Goal: Information Seeking & Learning: Learn about a topic

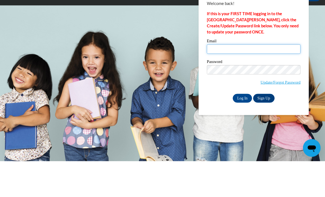
type input "[EMAIL_ADDRESS][DOMAIN_NAME]"
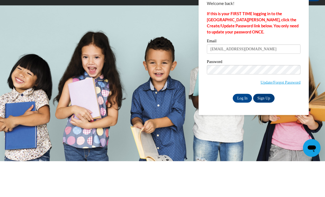
click at [243, 129] on input "Log In" at bounding box center [242, 133] width 19 height 9
click at [244, 134] on input "Log In" at bounding box center [242, 133] width 19 height 9
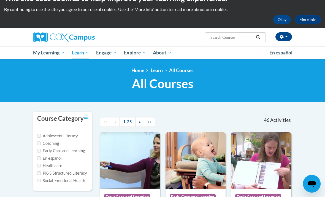
scroll to position [14, 0]
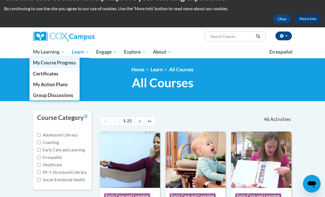
click at [68, 63] on span "My Course Progress" at bounding box center [54, 63] width 43 height 6
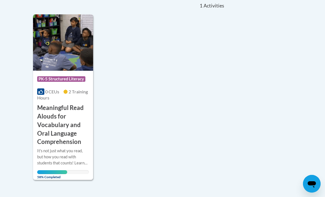
scroll to position [128, 0]
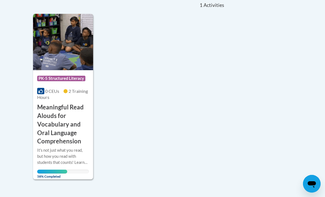
click at [65, 111] on h3 "Meaningful Read Alouds for Vocabulary and Oral Language Comprehension" at bounding box center [63, 124] width 52 height 42
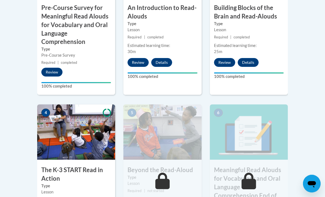
scroll to position [318, 0]
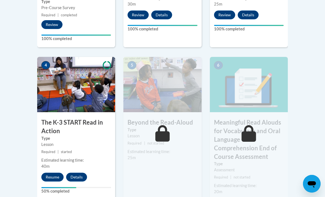
click at [53, 176] on button "Resume" at bounding box center [52, 176] width 22 height 9
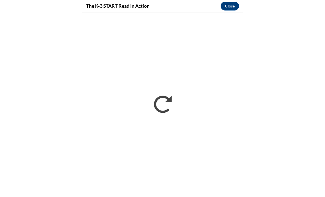
scroll to position [33, 0]
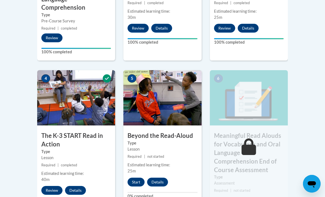
scroll to position [319, 0]
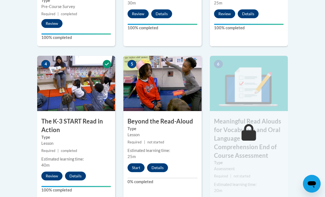
click at [134, 169] on button "Start" at bounding box center [136, 167] width 17 height 9
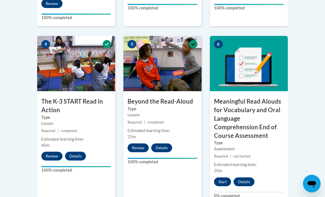
scroll to position [339, 0]
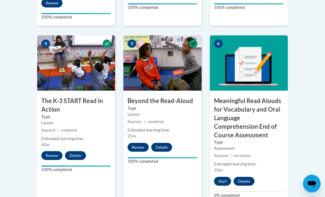
click at [224, 178] on button "Start" at bounding box center [222, 181] width 17 height 9
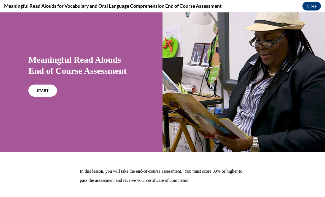
scroll to position [11, 0]
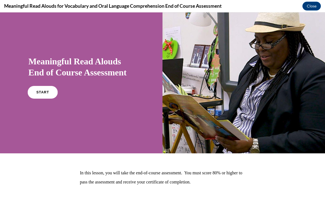
click at [45, 91] on span "START" at bounding box center [42, 92] width 13 height 4
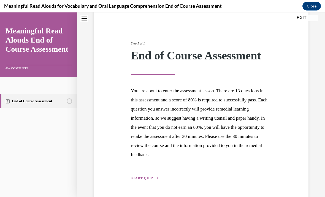
scroll to position [48, 0]
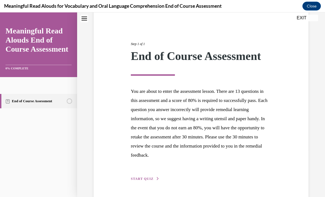
click at [148, 177] on span "START QUIZ" at bounding box center [142, 178] width 23 height 4
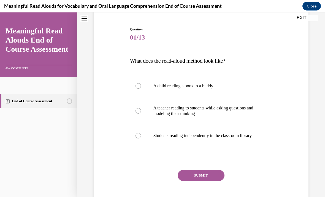
scroll to position [50, 0]
click at [221, 106] on p "A teacher reading to students while asking questions and modeling their thinking" at bounding box center [206, 110] width 105 height 11
click at [141, 108] on input "A teacher reading to students while asking questions and modeling their thinking" at bounding box center [139, 111] width 6 height 6
radio input "true"
click at [209, 180] on button "SUBMIT" at bounding box center [201, 174] width 47 height 11
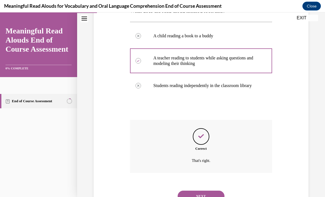
scroll to position [101, 0]
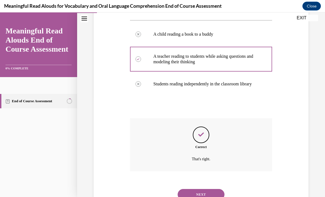
click at [213, 191] on button "NEXT" at bounding box center [201, 194] width 47 height 11
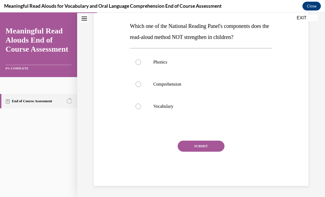
scroll to position [60, 0]
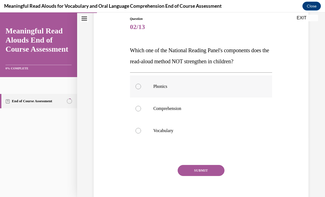
click at [211, 83] on label "Phonics" at bounding box center [201, 86] width 143 height 22
click at [141, 84] on input "Phonics" at bounding box center [139, 87] width 6 height 6
radio input "true"
click at [213, 168] on button "SUBMIT" at bounding box center [201, 170] width 47 height 11
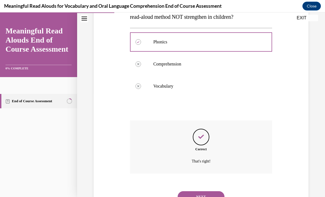
click at [212, 191] on button "NEXT" at bounding box center [201, 196] width 47 height 11
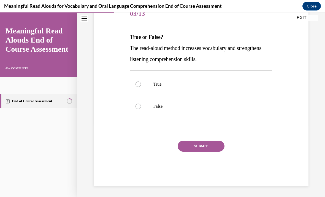
scroll to position [49, 0]
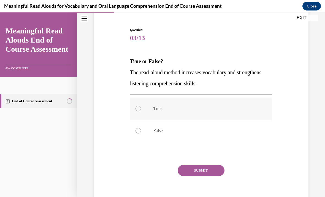
click at [182, 109] on p "True" at bounding box center [206, 109] width 105 height 6
click at [141, 109] on input "True" at bounding box center [139, 109] width 6 height 6
radio input "true"
click at [211, 170] on button "SUBMIT" at bounding box center [201, 170] width 47 height 11
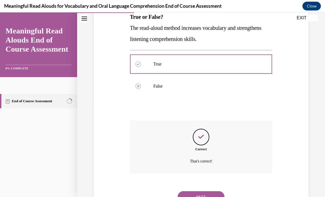
click at [212, 191] on button "NEXT" at bounding box center [201, 196] width 47 height 11
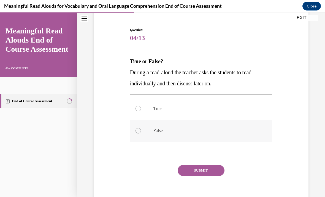
click at [186, 134] on label "False" at bounding box center [201, 130] width 143 height 22
click at [141, 133] on input "False" at bounding box center [139, 131] width 6 height 6
radio input "true"
click at [209, 171] on button "SUBMIT" at bounding box center [201, 170] width 47 height 11
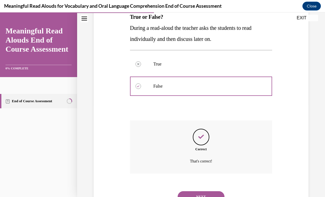
click at [216, 191] on button "NEXT" at bounding box center [201, 196] width 47 height 11
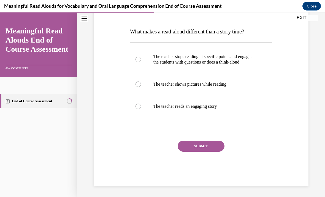
scroll to position [60, 0]
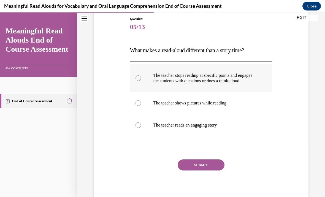
click at [244, 78] on p "The teacher stops reading at specific points and engages the students with ques…" at bounding box center [206, 78] width 105 height 11
click at [141, 78] on input "The teacher stops reading at specific points and engages the students with ques…" at bounding box center [139, 78] width 6 height 6
radio input "true"
click at [212, 170] on button "SUBMIT" at bounding box center [201, 164] width 47 height 11
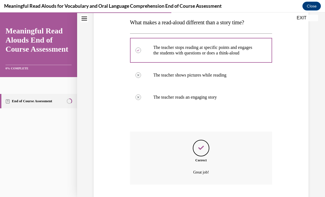
scroll to position [105, 0]
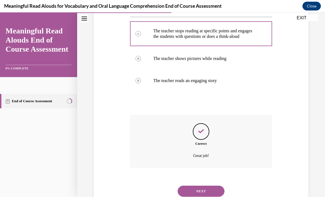
click at [215, 191] on button "NEXT" at bounding box center [201, 190] width 47 height 11
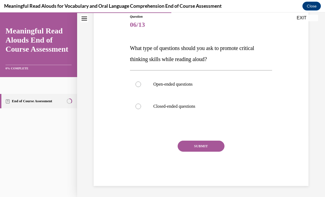
scroll to position [38, 0]
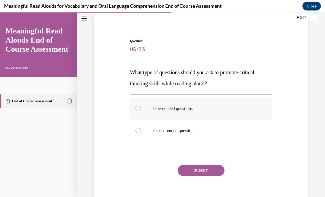
click at [213, 107] on p "Open-ended questions" at bounding box center [206, 109] width 105 height 6
click at [141, 107] on input "Open-ended questions" at bounding box center [139, 109] width 6 height 6
radio input "true"
click at [210, 170] on button "SUBMIT" at bounding box center [201, 170] width 47 height 11
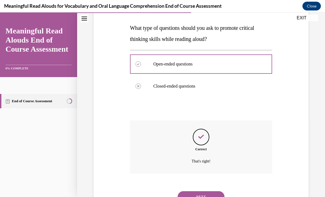
click at [215, 191] on button "NEXT" at bounding box center [201, 196] width 47 height 11
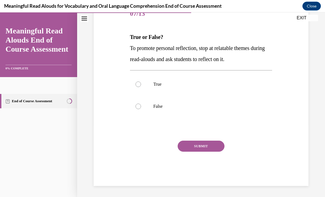
scroll to position [49, 0]
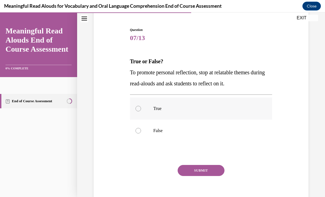
click at [189, 108] on p "True" at bounding box center [206, 109] width 105 height 6
click at [141, 108] on input "True" at bounding box center [139, 109] width 6 height 6
radio input "true"
click at [213, 168] on button "SUBMIT" at bounding box center [201, 170] width 47 height 11
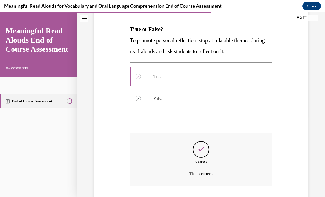
scroll to position [94, 0]
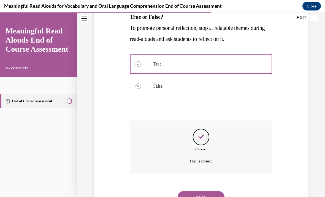
click at [213, 191] on button "NEXT" at bounding box center [201, 196] width 47 height 11
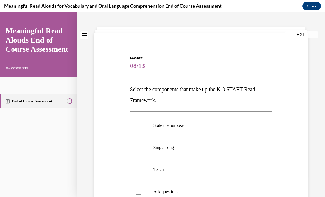
scroll to position [22, 0]
click at [232, 172] on p "Teach" at bounding box center [206, 170] width 105 height 6
click at [141, 172] on input "Teach" at bounding box center [139, 170] width 6 height 6
checkbox input "true"
click at [237, 189] on p "Ask questions" at bounding box center [206, 192] width 105 height 6
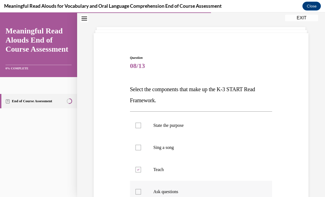
click at [141, 189] on input "Ask questions" at bounding box center [139, 192] width 6 height 6
checkbox input "true"
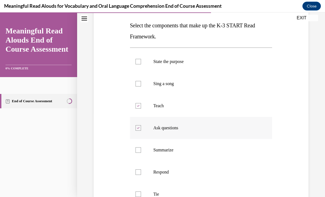
scroll to position [85, 0]
click at [209, 61] on p "State the purpose" at bounding box center [206, 62] width 105 height 6
click at [141, 61] on input "State the purpose" at bounding box center [139, 62] width 6 height 6
checkbox input "true"
click at [210, 168] on label "Respond" at bounding box center [201, 172] width 143 height 22
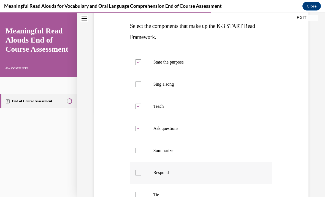
click at [141, 170] on input "Respond" at bounding box center [139, 173] width 6 height 6
checkbox input "true"
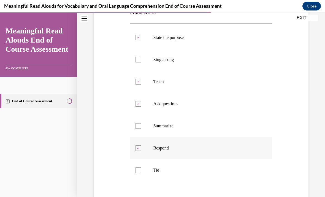
scroll to position [113, 0]
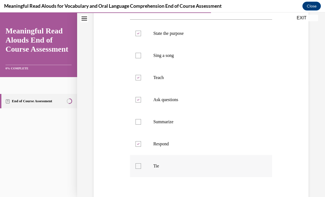
click at [228, 171] on label "Tie" at bounding box center [201, 166] width 143 height 22
click at [141, 168] on input "Tie" at bounding box center [139, 166] width 6 height 6
checkbox input "true"
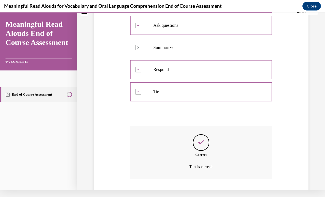
scroll to position [193, 0]
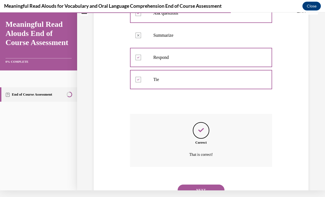
click at [210, 184] on button "NEXT" at bounding box center [201, 189] width 47 height 11
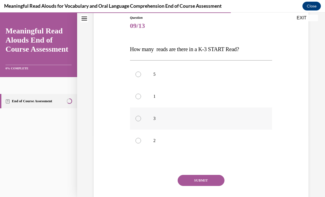
click at [185, 118] on p "3" at bounding box center [206, 119] width 105 height 6
click at [141, 118] on input "3" at bounding box center [139, 119] width 6 height 6
radio input "true"
click at [213, 178] on button "SUBMIT" at bounding box center [201, 180] width 47 height 11
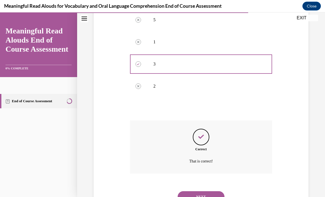
click at [214, 193] on button "NEXT" at bounding box center [201, 196] width 47 height 11
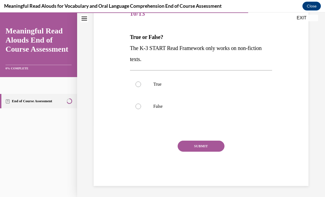
scroll to position [49, 0]
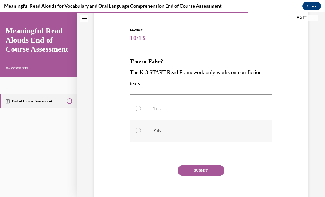
click at [178, 132] on p "False" at bounding box center [206, 131] width 105 height 6
click at [141, 132] on input "False" at bounding box center [139, 131] width 6 height 6
radio input "true"
click at [217, 172] on button "SUBMIT" at bounding box center [201, 170] width 47 height 11
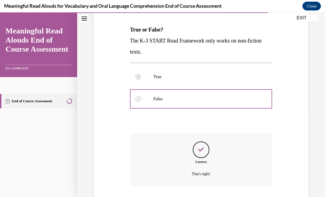
scroll to position [94, 0]
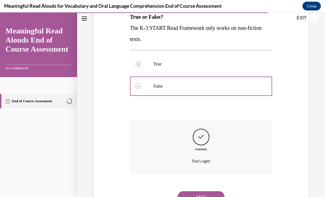
click at [215, 192] on button "NEXT" at bounding box center [201, 196] width 47 height 11
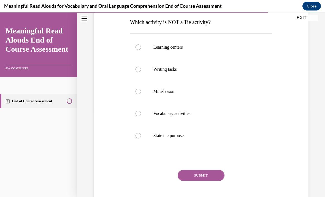
scroll to position [90, 0]
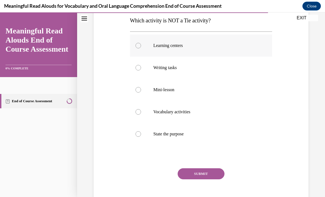
click at [191, 44] on p "Learning centers" at bounding box center [206, 46] width 105 height 6
click at [141, 44] on input "Learning centers" at bounding box center [139, 46] width 6 height 6
radio input "true"
click at [191, 107] on label "Vocabulary activities" at bounding box center [201, 112] width 143 height 22
click at [141, 109] on input "Vocabulary activities" at bounding box center [139, 112] width 6 height 6
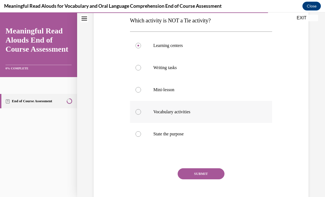
radio input "true"
click at [193, 132] on p "State the purpose" at bounding box center [206, 134] width 105 height 6
click at [141, 132] on input "State the purpose" at bounding box center [139, 134] width 6 height 6
radio input "true"
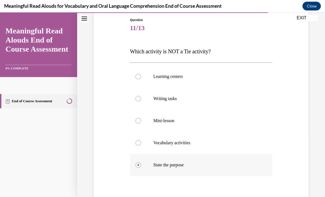
scroll to position [56, 0]
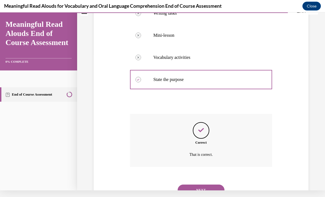
click at [219, 184] on button "NEXT" at bounding box center [201, 189] width 47 height 11
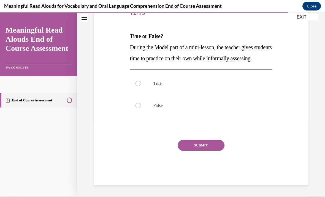
scroll to position [60, 0]
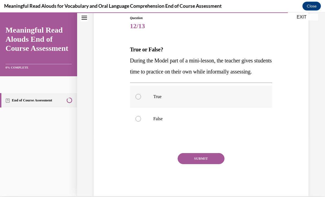
click at [187, 99] on p "True" at bounding box center [206, 97] width 105 height 6
click at [141, 99] on input "True" at bounding box center [139, 97] width 6 height 6
radio input "true"
click at [143, 106] on label "True" at bounding box center [201, 96] width 143 height 22
click at [141, 99] on input "True" at bounding box center [139, 97] width 6 height 6
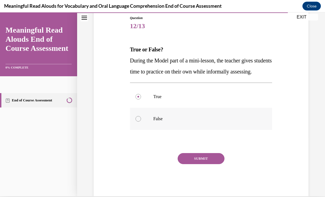
click at [183, 121] on p "False" at bounding box center [206, 119] width 105 height 6
click at [141, 121] on input "False" at bounding box center [139, 119] width 6 height 6
radio input "true"
click at [215, 164] on button "SUBMIT" at bounding box center [201, 158] width 47 height 11
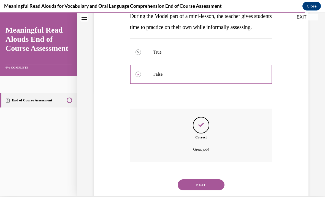
click at [215, 190] on button "NEXT" at bounding box center [201, 184] width 47 height 11
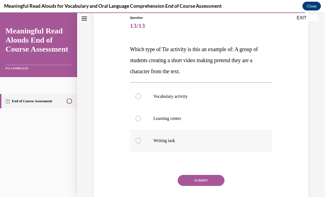
click at [193, 138] on p "Writing task" at bounding box center [206, 141] width 105 height 6
click at [141, 138] on input "Writing task" at bounding box center [139, 141] width 6 height 6
radio input "true"
click at [216, 180] on button "SUBMIT" at bounding box center [201, 180] width 47 height 11
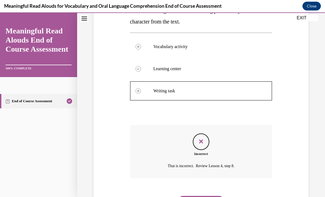
scroll to position [116, 0]
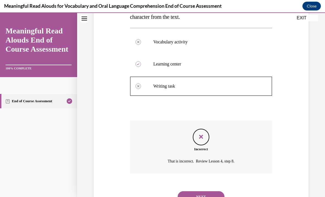
click at [217, 191] on button "NEXT" at bounding box center [201, 196] width 47 height 11
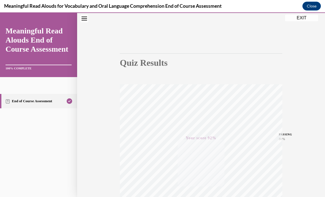
scroll to position [12, 0]
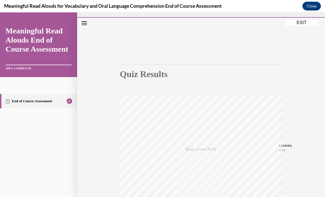
click at [300, 24] on button "EXIT" at bounding box center [301, 22] width 33 height 7
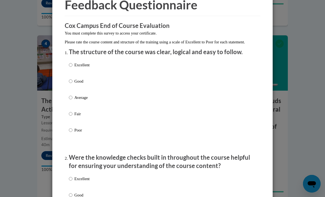
scroll to position [30, 0]
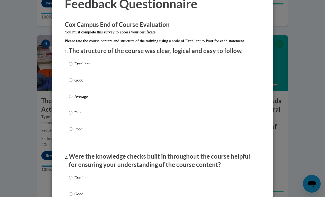
click at [107, 69] on div "Excellent Good Average Fair Poor" at bounding box center [163, 103] width 188 height 90
click at [121, 63] on div "Excellent Good Average Fair Poor" at bounding box center [163, 103] width 188 height 90
click at [79, 61] on p "Excellent" at bounding box center [81, 64] width 15 height 6
click at [73, 61] on input "Excellent" at bounding box center [71, 64] width 4 height 6
radio input "true"
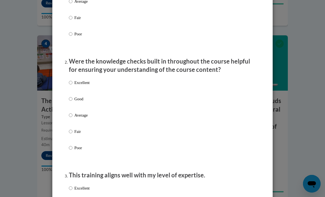
scroll to position [127, 0]
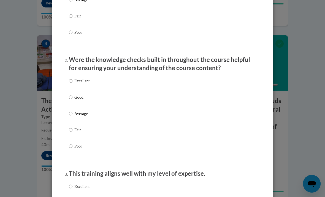
click at [101, 78] on div "Excellent Good Average Fair Poor" at bounding box center [163, 120] width 188 height 90
click at [77, 81] on p "Excellent" at bounding box center [81, 81] width 15 height 6
click at [73, 81] on input "Excellent" at bounding box center [71, 81] width 4 height 6
radio input "true"
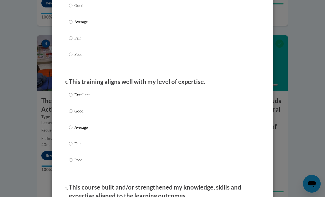
scroll to position [219, 0]
click at [80, 91] on p "Excellent" at bounding box center [81, 94] width 15 height 6
click at [73, 91] on input "Excellent" at bounding box center [71, 94] width 4 height 6
radio input "true"
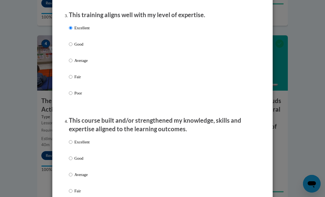
scroll to position [305, 0]
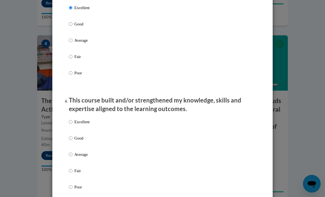
click at [89, 121] on p "Excellent" at bounding box center [81, 122] width 15 height 6
click at [73, 121] on input "Excellent" at bounding box center [71, 122] width 4 height 6
radio input "true"
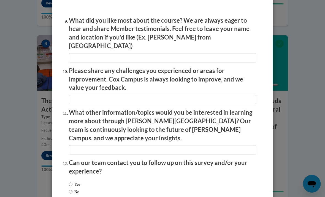
scroll to position [922, 0]
click at [73, 189] on input "No" at bounding box center [71, 192] width 4 height 6
radio input "true"
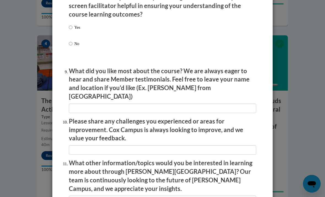
scroll to position [871, 0]
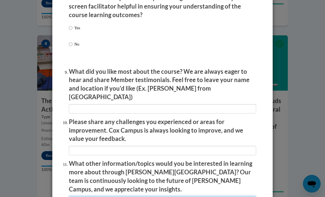
click at [97, 196] on input "textbox" at bounding box center [163, 200] width 188 height 9
type input "N"
type input "Anything"
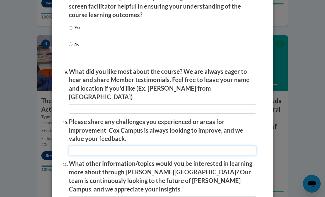
click at [146, 146] on input "textbox" at bounding box center [163, 150] width 188 height 9
type input "No challenges"
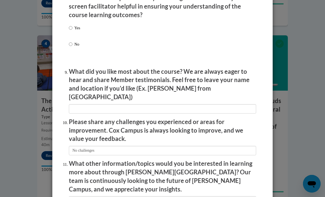
click at [131, 104] on input "textbox" at bounding box center [163, 108] width 188 height 9
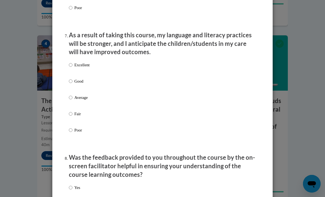
scroll to position [711, 0]
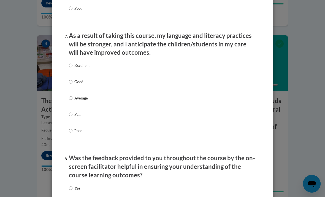
click at [114, 62] on div "Excellent Good Average Fair Poor" at bounding box center [163, 105] width 188 height 90
click at [97, 64] on div "Excellent Good Average Fair Poor" at bounding box center [163, 105] width 188 height 90
click at [77, 64] on p "Excellent" at bounding box center [81, 65] width 15 height 6
click at [73, 64] on input "Excellent" at bounding box center [71, 65] width 4 height 6
radio input "true"
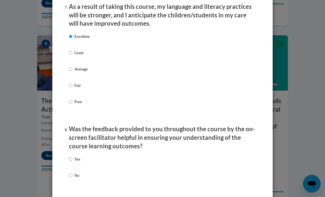
scroll to position [745, 0]
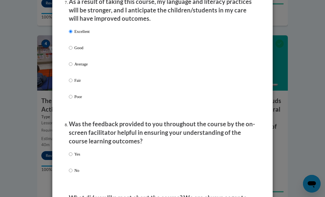
click at [80, 151] on p "Yes" at bounding box center [77, 154] width 6 height 6
click at [73, 151] on input "Yes" at bounding box center [71, 154] width 4 height 6
radio input "true"
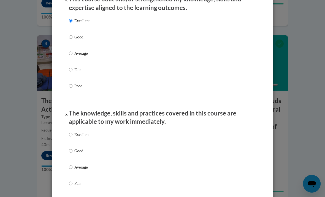
scroll to position [408, 0]
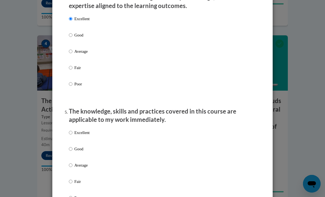
click at [89, 129] on p "Excellent" at bounding box center [81, 132] width 15 height 6
click at [73, 129] on input "Excellent" at bounding box center [71, 132] width 4 height 6
radio input "true"
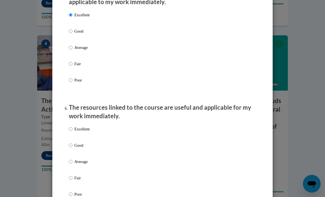
scroll to position [536, 0]
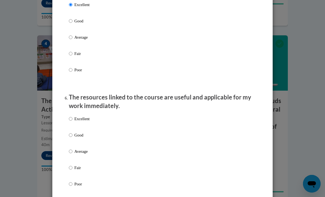
click at [80, 116] on p "Excellent" at bounding box center [81, 119] width 15 height 6
click at [73, 116] on input "Excellent" at bounding box center [71, 119] width 4 height 6
radio input "true"
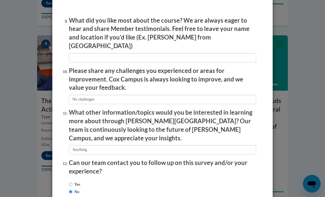
scroll to position [922, 0]
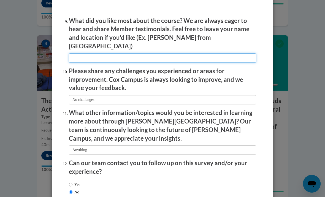
click at [149, 53] on input "textbox" at bounding box center [163, 57] width 188 height 9
type input "Everything was straight forward and clear."
